Goal: Information Seeking & Learning: Learn about a topic

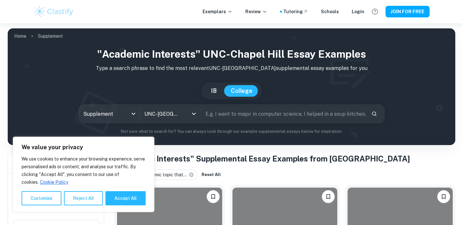
scroll to position [125, 0]
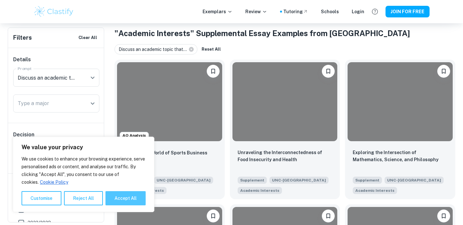
click at [119, 198] on button "Accept All" at bounding box center [126, 198] width 40 height 14
checkbox input "true"
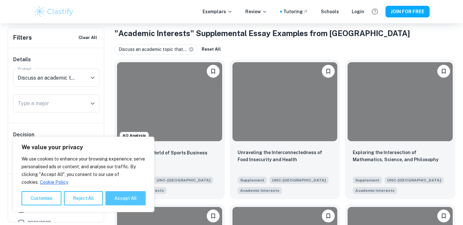
checkbox input "true"
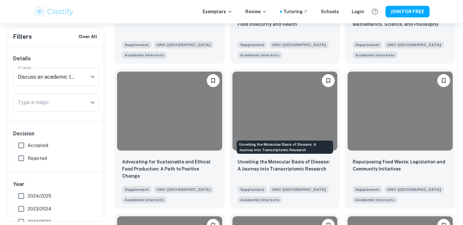
scroll to position [210, 0]
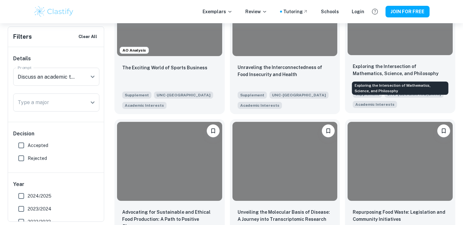
click at [395, 73] on p "Exploring the Intersection of Mathematics, Science, and Philosophy" at bounding box center [400, 70] width 95 height 14
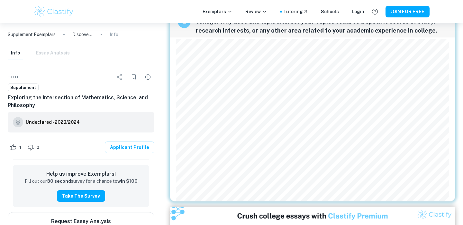
scroll to position [218, 0]
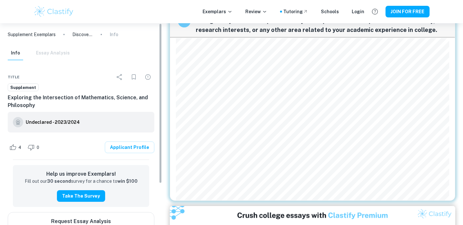
click at [164, 87] on div "1 Discuss one of your personal qualities and share a story, anecdote, or memory…" at bounding box center [312, 134] width 301 height 658
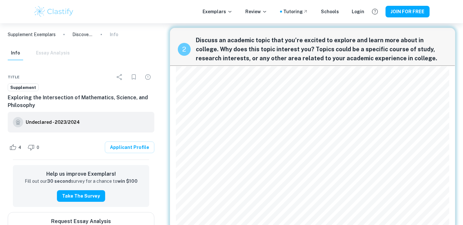
scroll to position [193, 0]
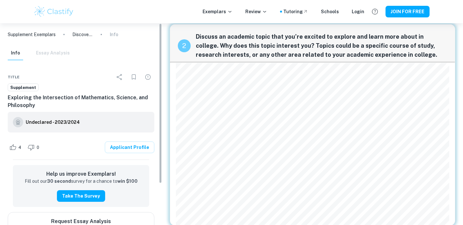
click at [161, 109] on div "Supplement Exemplars Discovering [GEOGRAPHIC_DATA]: The Impact of [PERSON_NAME]…" at bounding box center [81, 123] width 162 height 201
click at [168, 109] on div "1 Discuss one of your personal qualities and share a story, anecdote, or memory…" at bounding box center [313, 158] width 296 height 653
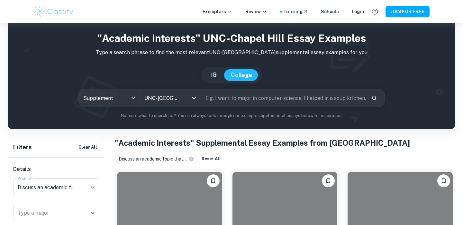
scroll to position [16, 0]
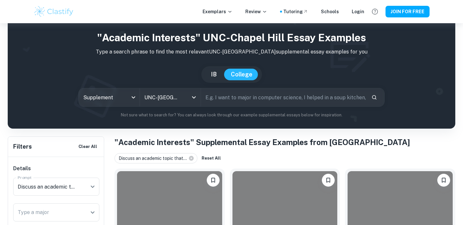
click at [255, 98] on input "text" at bounding box center [283, 97] width 165 height 18
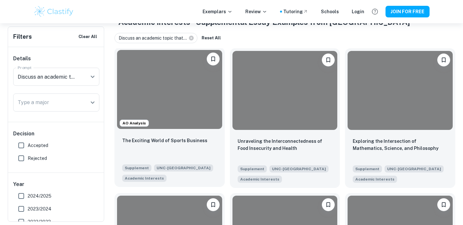
scroll to position [139, 0]
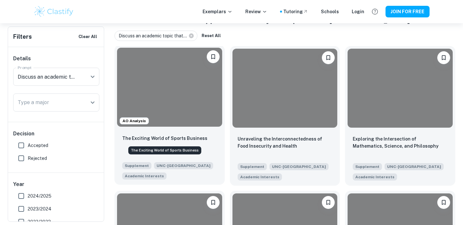
click at [192, 136] on p "The Exciting World of Sports Business" at bounding box center [164, 137] width 85 height 7
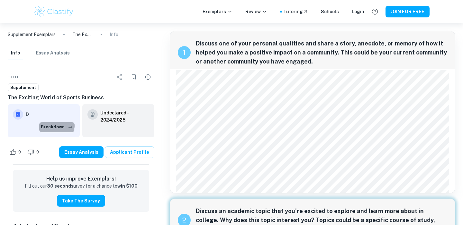
click at [44, 122] on button "Breakdown" at bounding box center [56, 127] width 35 height 10
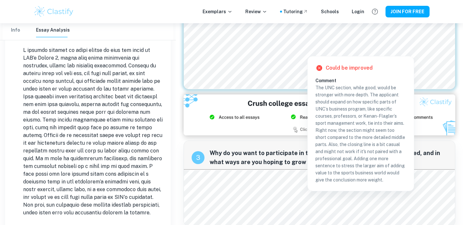
scroll to position [319, 0]
click at [248, 141] on div "3 Why do you want to participate in the global opportunities you’ve selected, a…" at bounding box center [319, 155] width 271 height 28
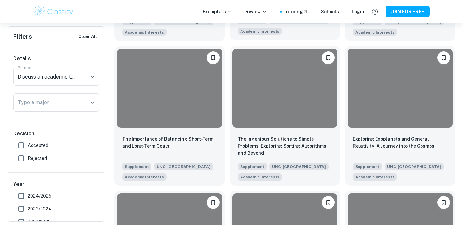
scroll to position [428, 0]
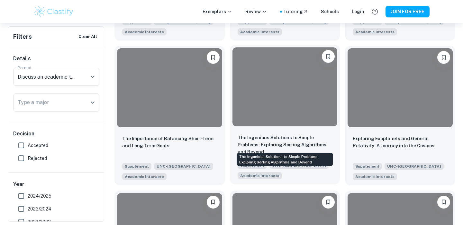
click at [251, 142] on p "The Ingenious Solutions to Simple Problems: Exploring Sorting Algorithms and Be…" at bounding box center [285, 144] width 95 height 21
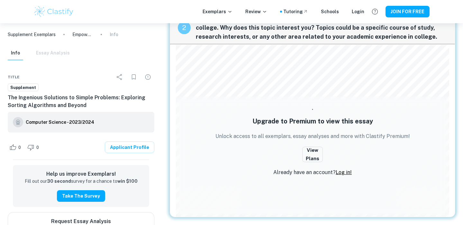
scroll to position [241, 0]
